Goal: Task Accomplishment & Management: Use online tool/utility

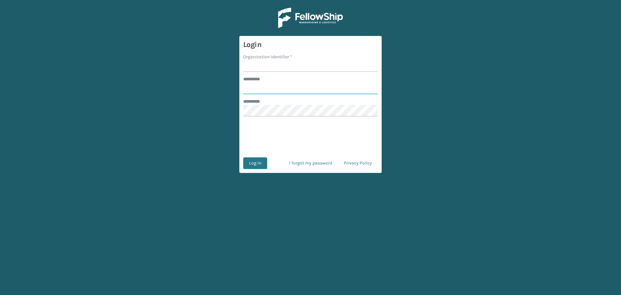
type input "********"
click at [299, 64] on input "Organization Identifier *" at bounding box center [310, 66] width 134 height 12
type input "MilliardLV"
click at [262, 160] on button "Log In" at bounding box center [255, 163] width 24 height 12
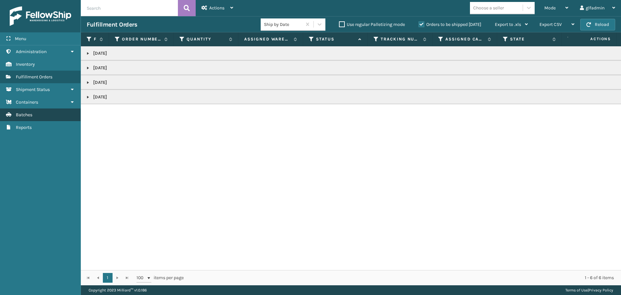
click at [34, 113] on link "Batches" at bounding box center [40, 114] width 80 height 13
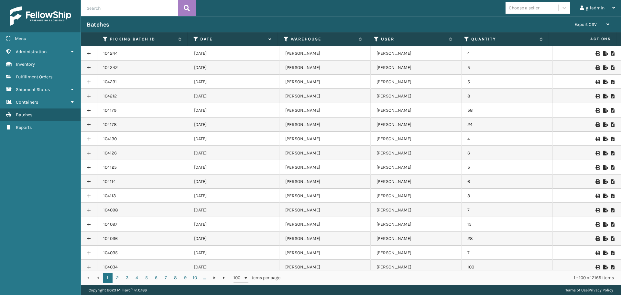
click at [603, 68] on icon at bounding box center [605, 67] width 4 height 5
click at [603, 54] on div at bounding box center [586, 53] width 56 height 5
click at [603, 53] on icon at bounding box center [605, 53] width 4 height 5
